Goal: Task Accomplishment & Management: Manage account settings

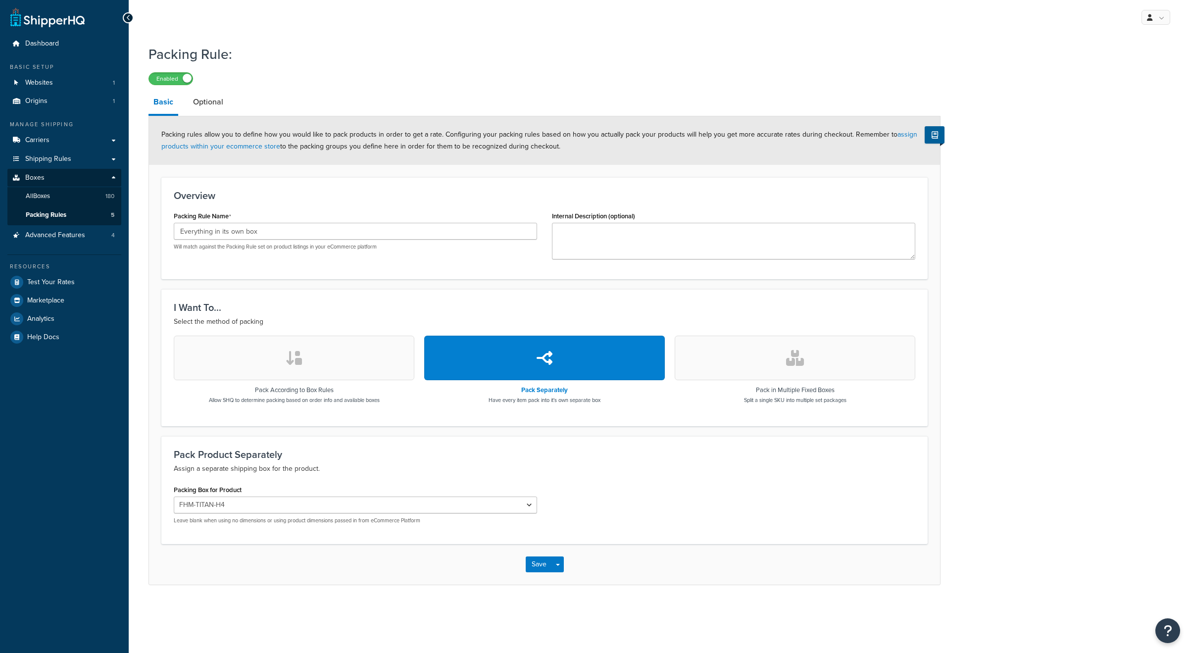
select select "737307"
click at [46, 216] on span "Packing Rules" at bounding box center [46, 215] width 41 height 8
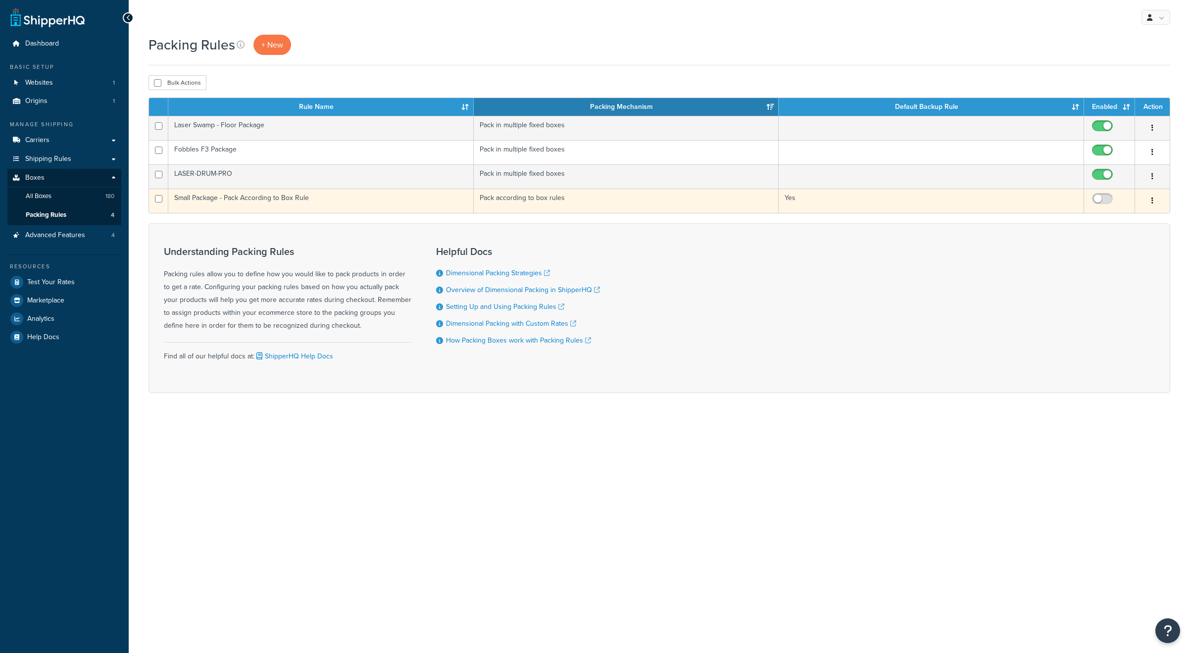
click at [1151, 199] on icon "button" at bounding box center [1152, 200] width 2 height 7
click at [1104, 257] on link "Delete" at bounding box center [1112, 260] width 78 height 20
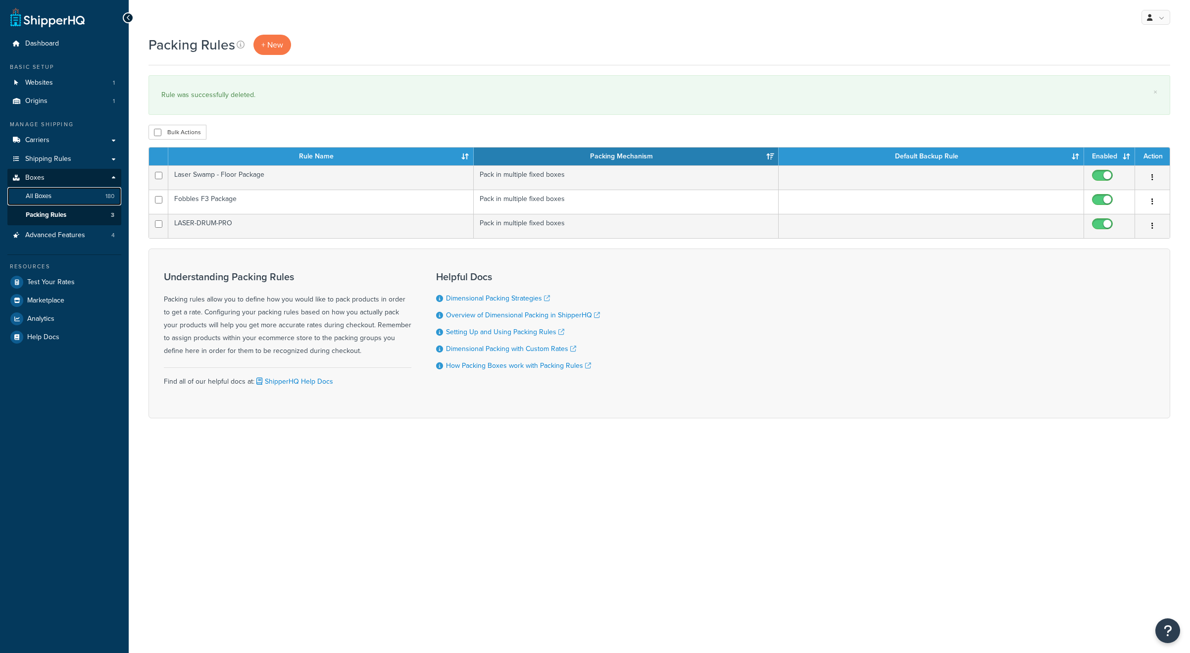
click at [45, 199] on span "All Boxes" at bounding box center [39, 196] width 26 height 8
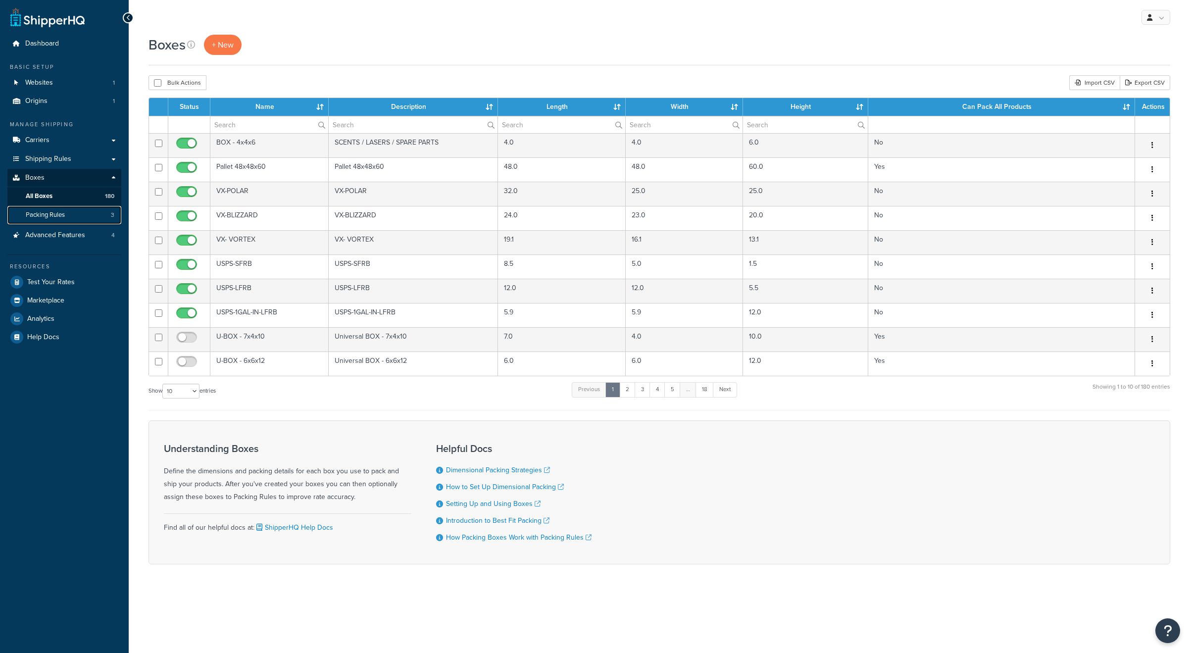
click at [49, 213] on span "Packing Rules" at bounding box center [45, 215] width 39 height 8
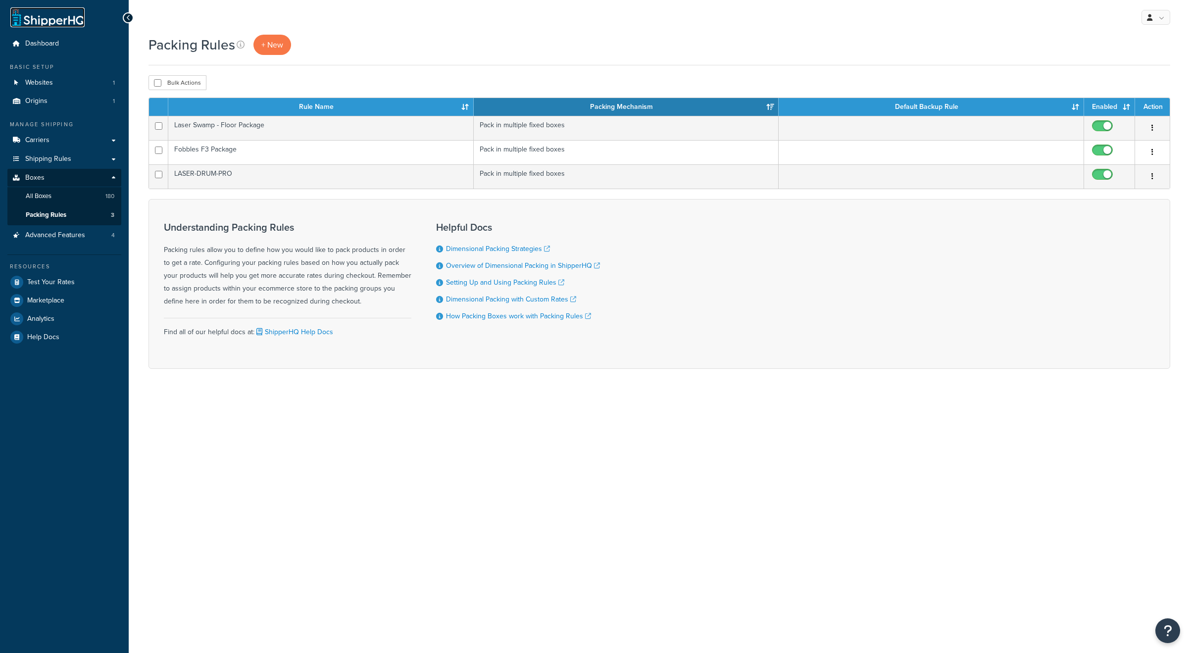
click at [56, 18] on link at bounding box center [47, 17] width 74 height 20
